Goal: Information Seeking & Learning: Learn about a topic

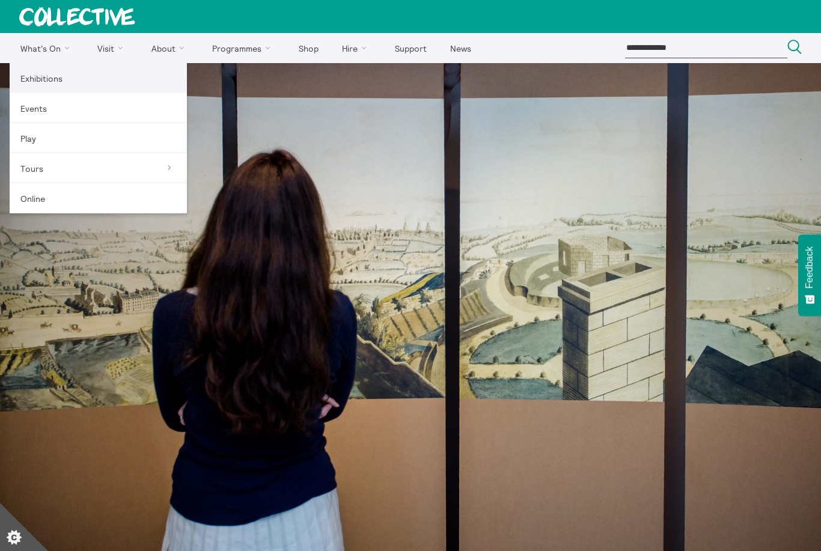
click at [76, 75] on link "Exhibitions" at bounding box center [98, 78] width 177 height 30
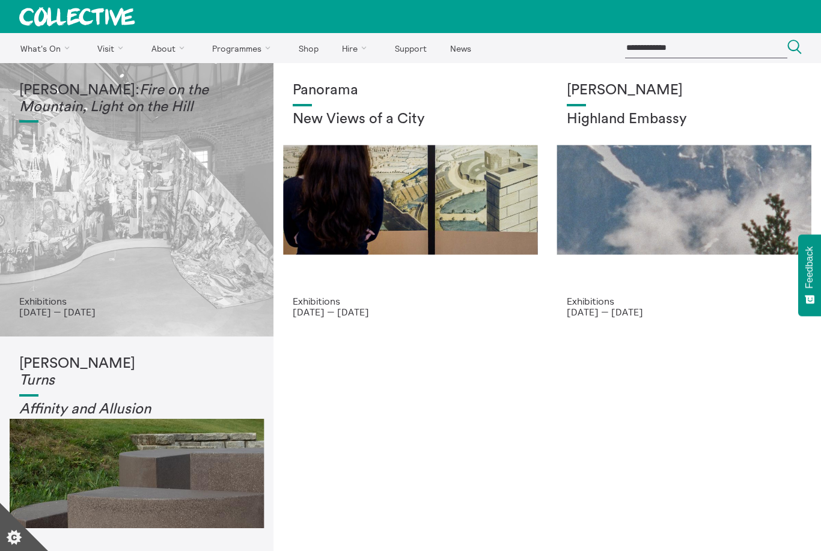
click at [186, 198] on div "Mercedes Azpilicueta: Fire on the Mountain, Light on the Hill" at bounding box center [136, 188] width 235 height 213
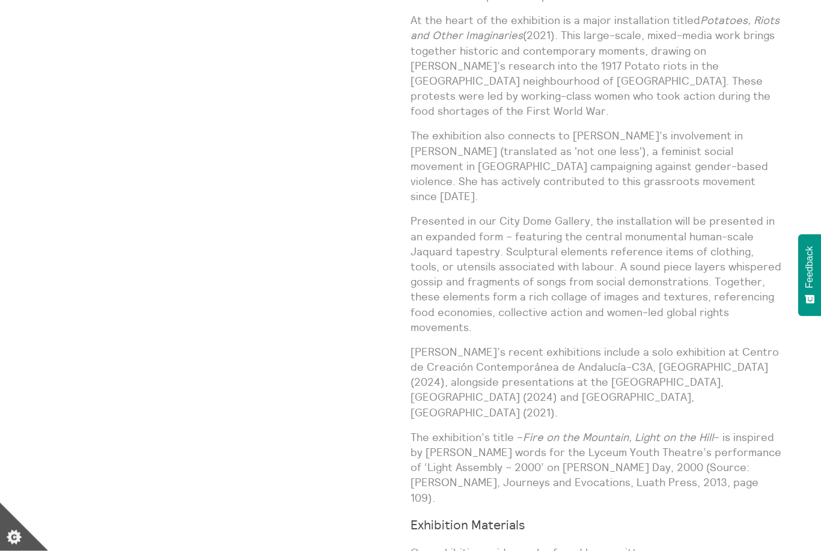
scroll to position [867, 0]
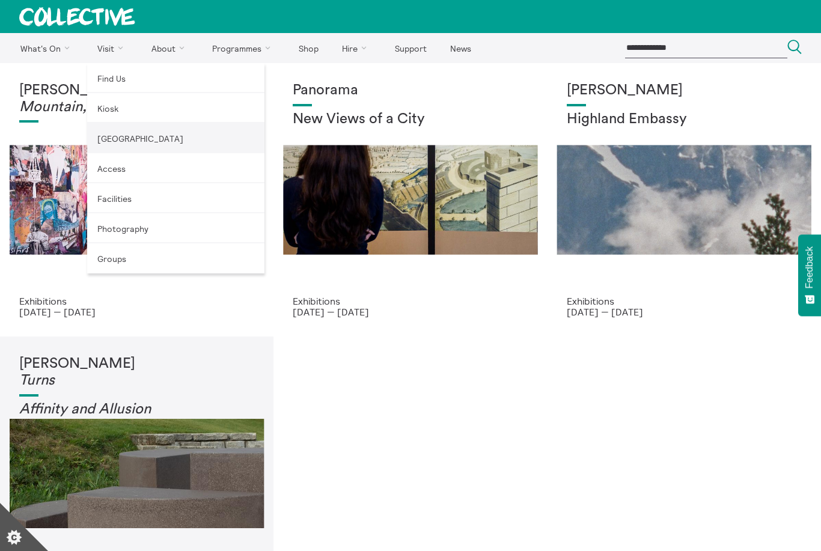
click at [123, 142] on link "[GEOGRAPHIC_DATA]" at bounding box center [175, 138] width 177 height 30
